Goal: Task Accomplishment & Management: Use online tool/utility

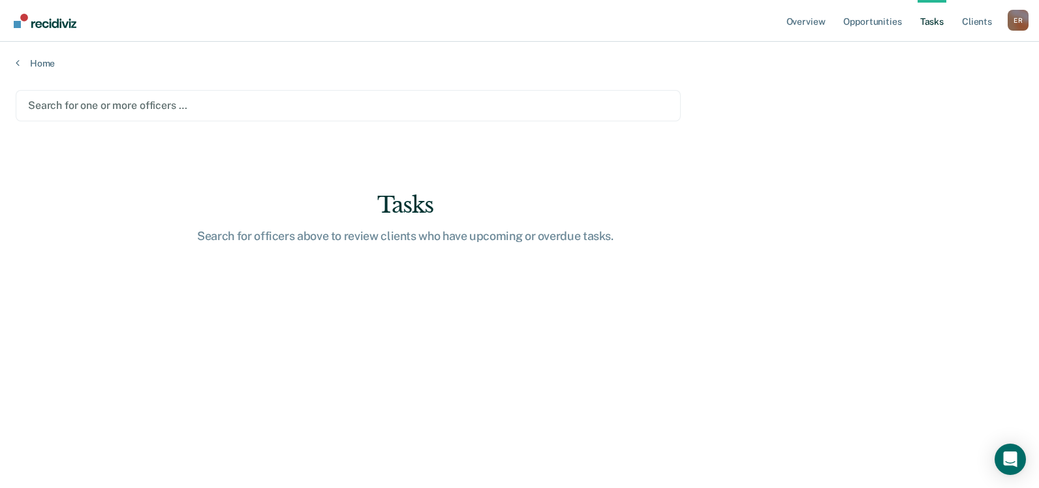
click at [127, 108] on div at bounding box center [348, 105] width 640 height 15
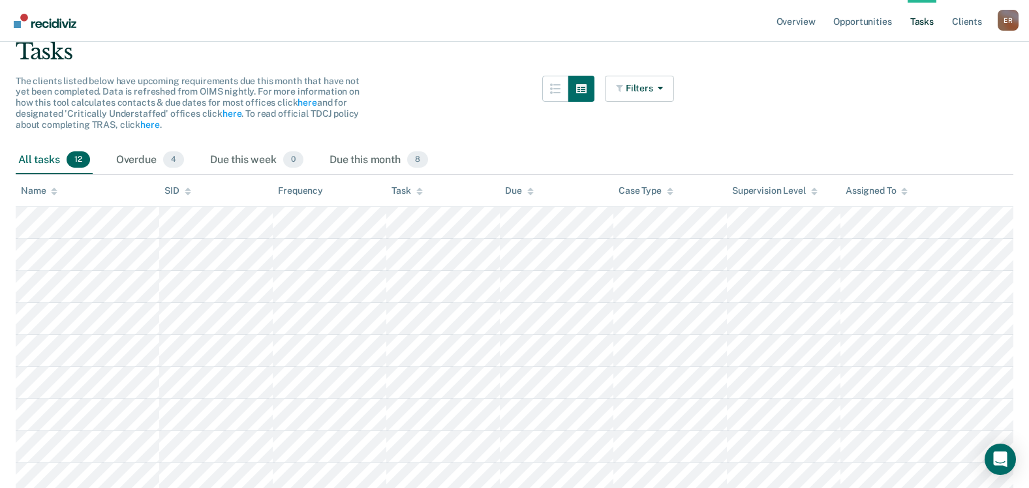
scroll to position [131, 0]
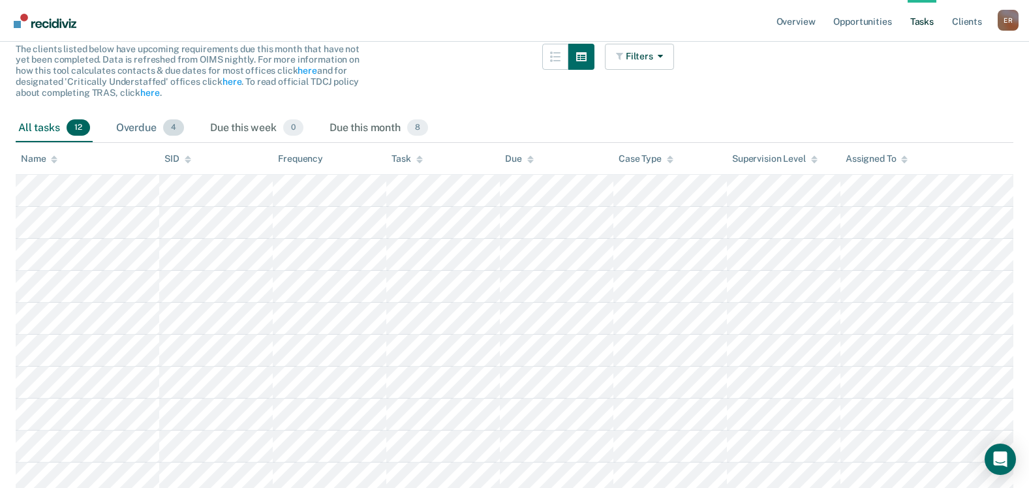
click at [136, 129] on div "Overdue 4" at bounding box center [150, 128] width 73 height 29
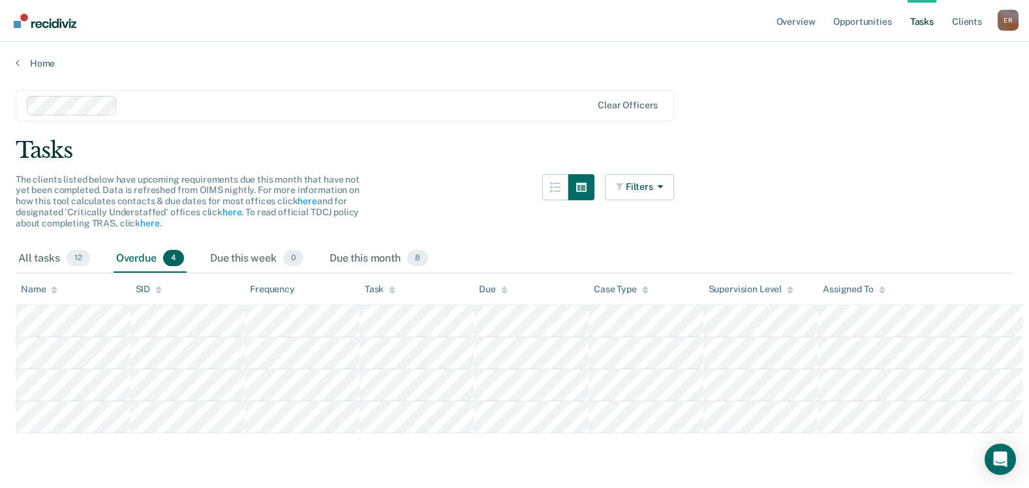
scroll to position [0, 0]
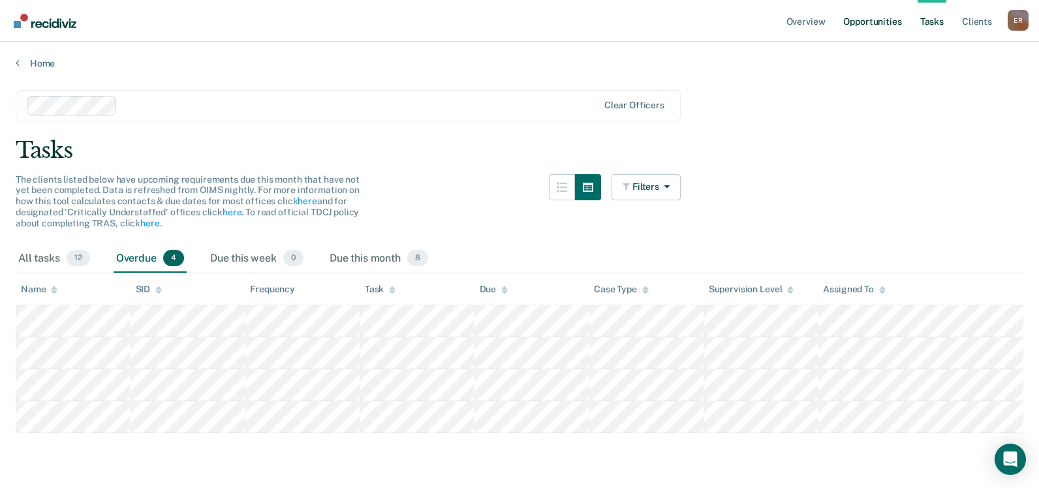
click at [878, 21] on link "Opportunities" at bounding box center [872, 21] width 63 height 42
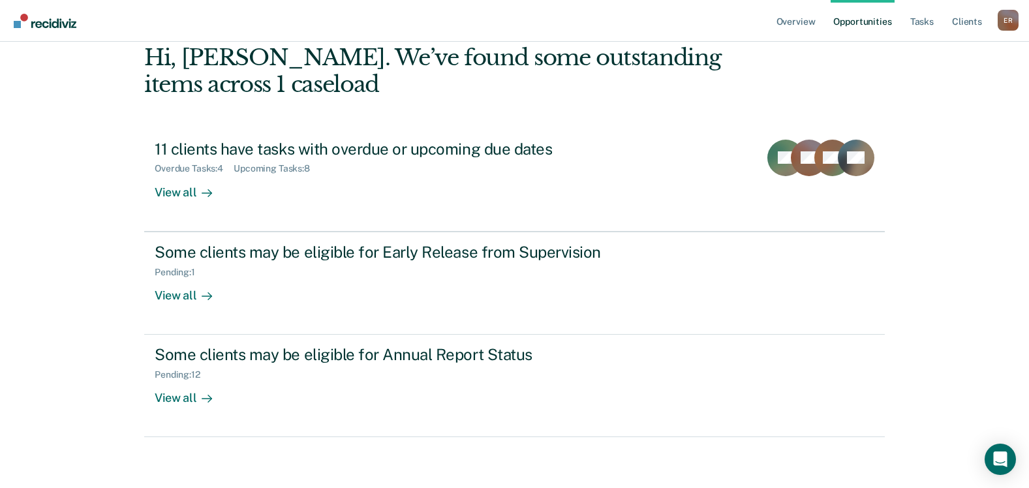
scroll to position [67, 0]
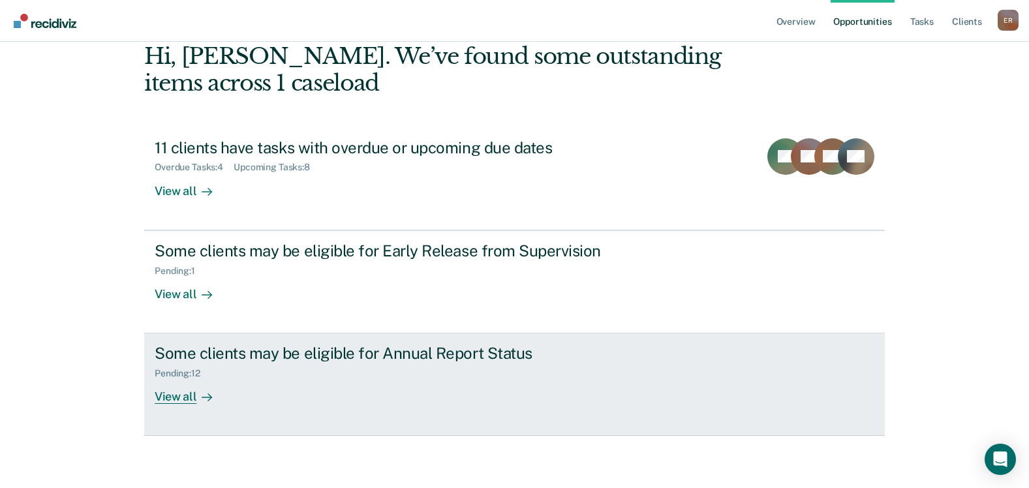
click at [167, 400] on div "View all" at bounding box center [191, 391] width 73 height 25
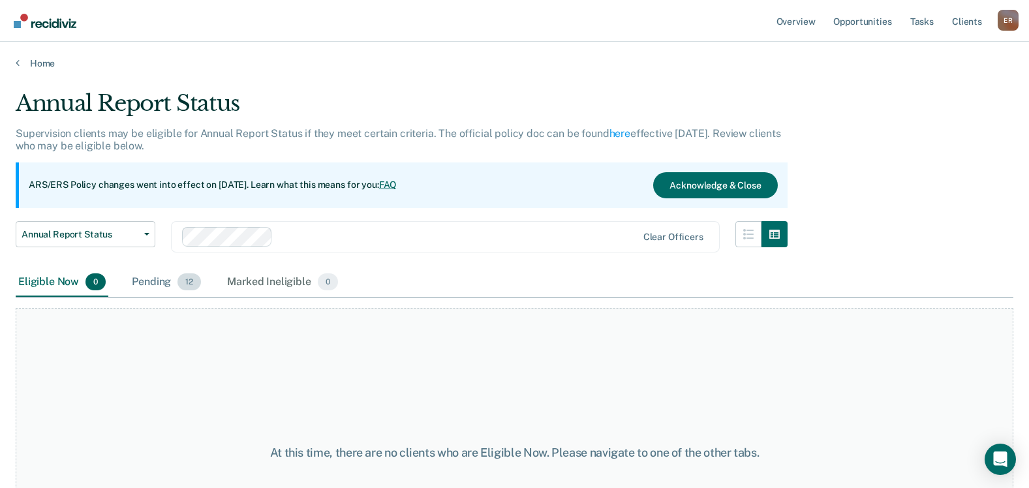
click at [151, 283] on div "Pending 12" at bounding box center [166, 282] width 74 height 29
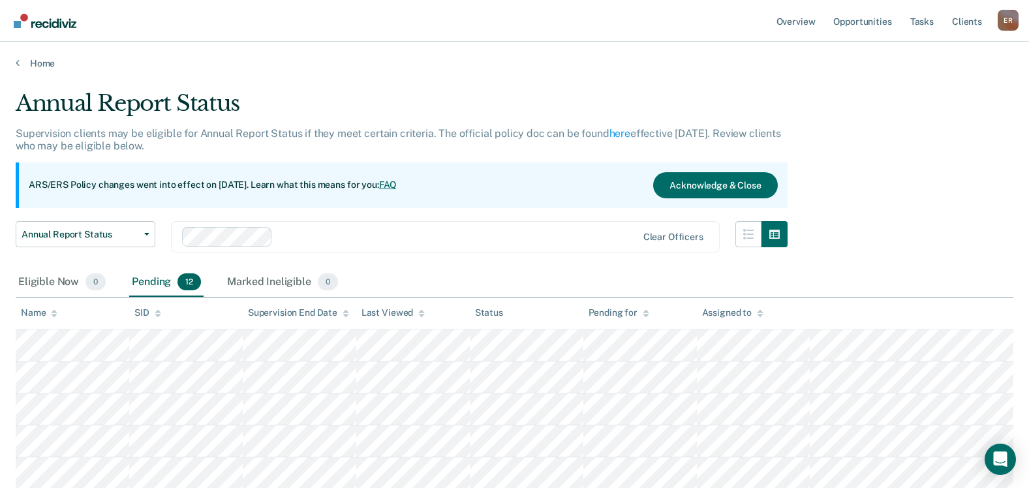
click at [153, 283] on div "Pending 12" at bounding box center [166, 282] width 74 height 29
click at [711, 180] on button "Acknowledge & Close" at bounding box center [715, 185] width 124 height 26
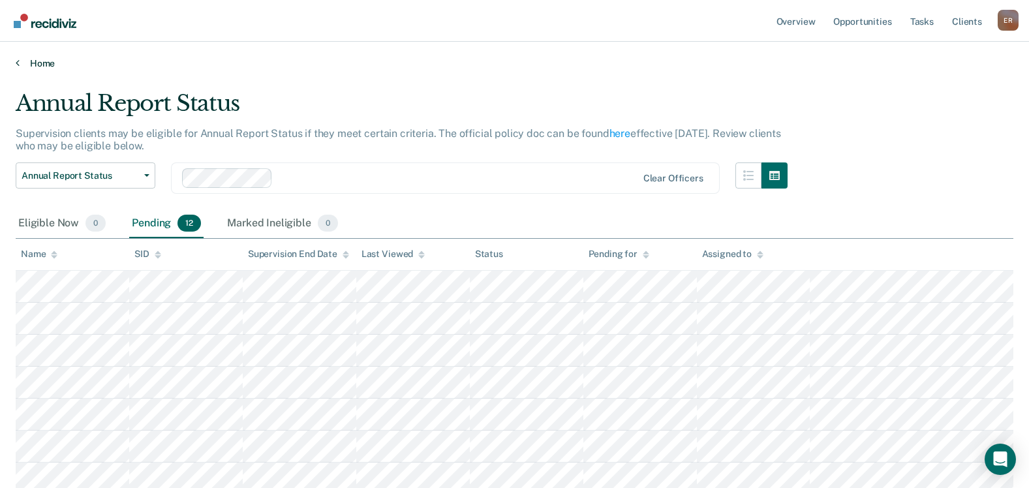
click at [40, 63] on link "Home" at bounding box center [515, 63] width 998 height 12
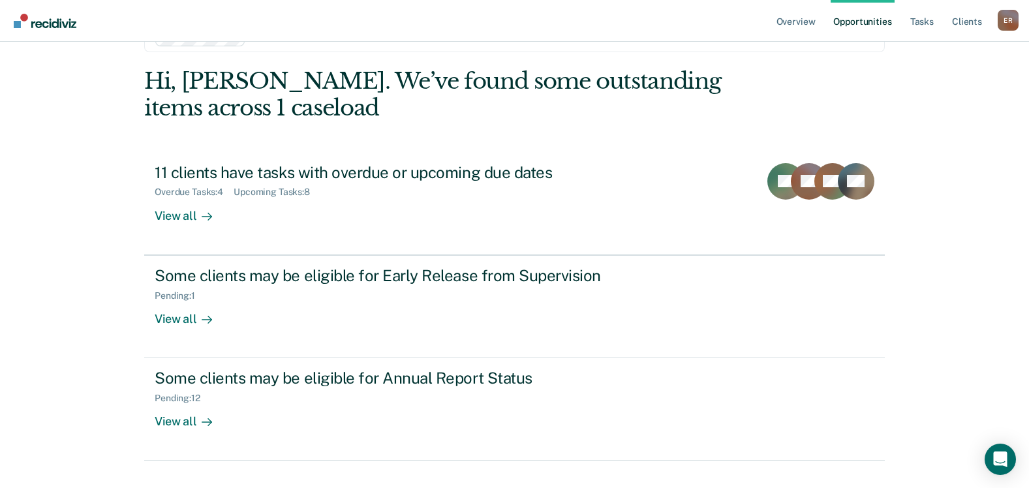
scroll to position [65, 0]
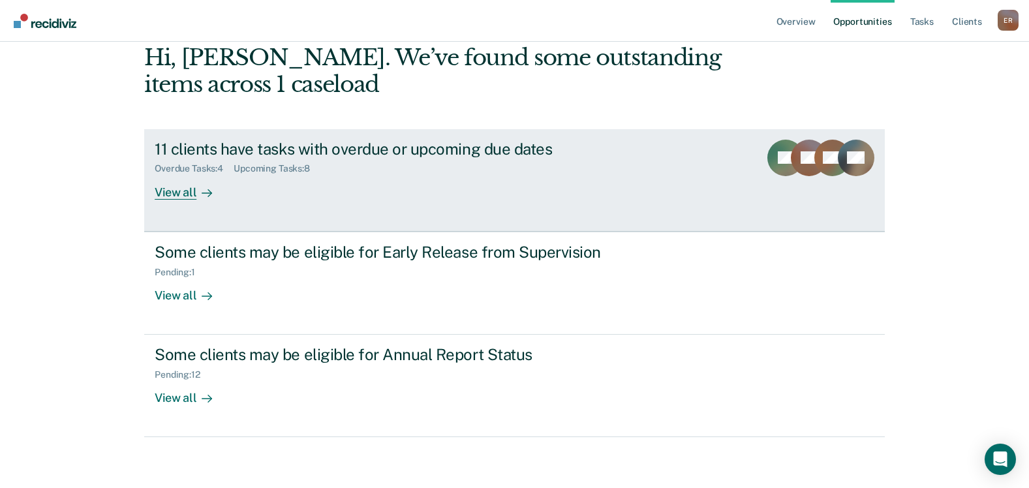
click at [393, 194] on div "11 clients have tasks with overdue or upcoming due dates Overdue Tasks : 4 Upco…" at bounding box center [399, 170] width 489 height 60
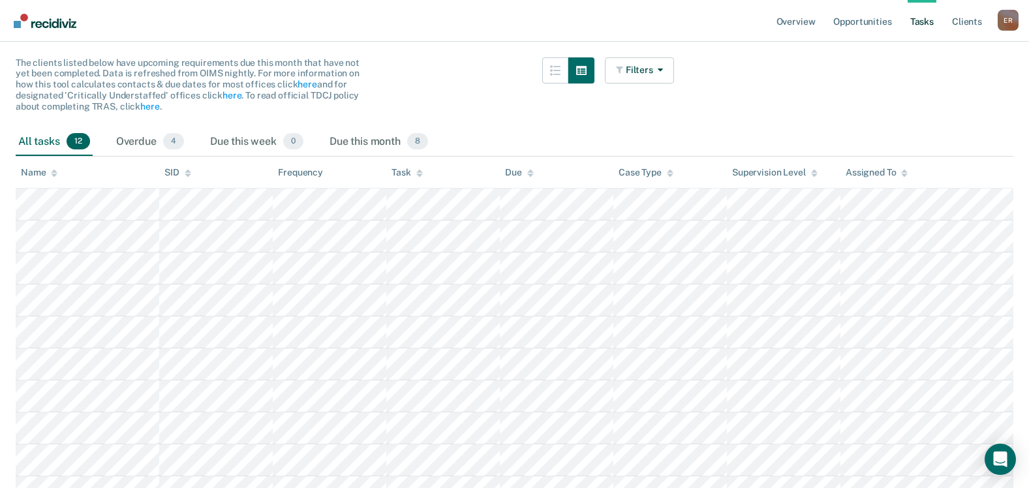
scroll to position [131, 0]
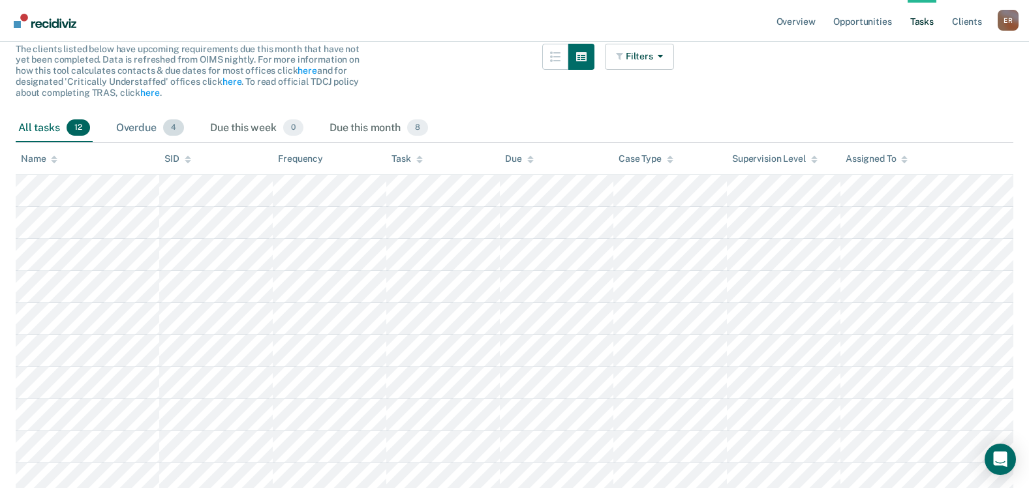
click at [146, 133] on div "Overdue 4" at bounding box center [150, 128] width 73 height 29
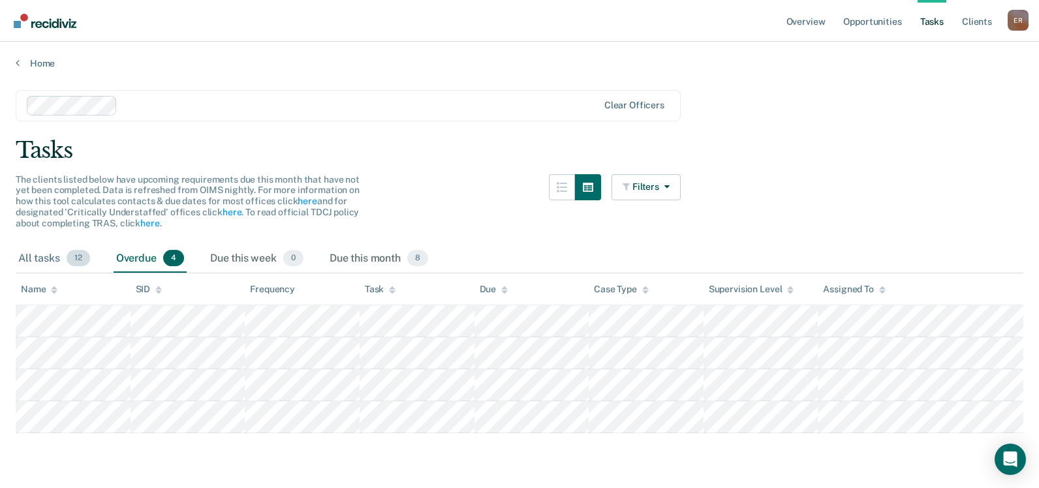
click at [27, 264] on div "All tasks 12" at bounding box center [54, 259] width 77 height 29
